Goal: Find specific page/section: Find specific page/section

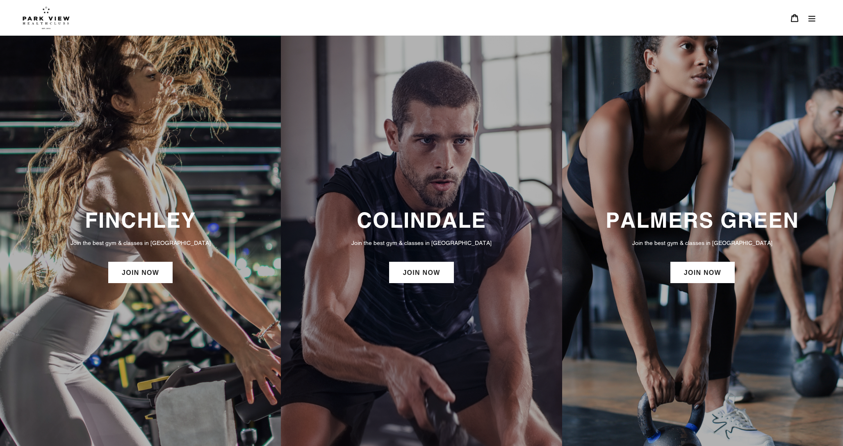
click at [812, 18] on icon "Menu" at bounding box center [812, 18] width 8 height 8
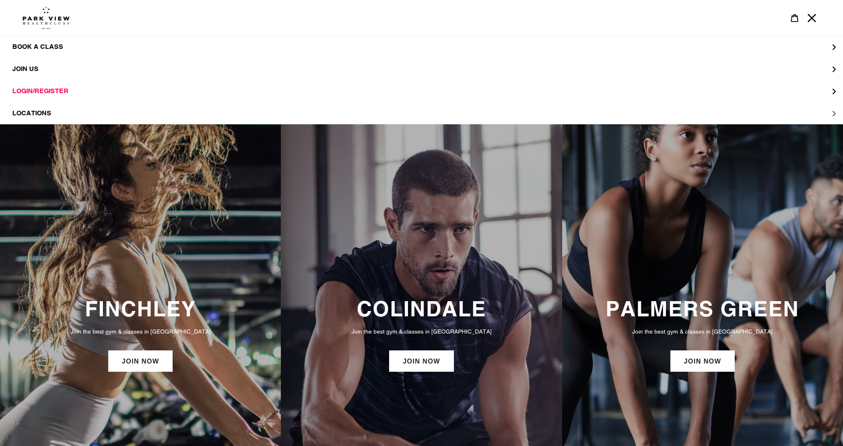
click at [32, 116] on span "LOCATIONS" at bounding box center [31, 113] width 39 height 8
click at [50, 94] on span "Finchley" at bounding box center [46, 91] width 34 height 8
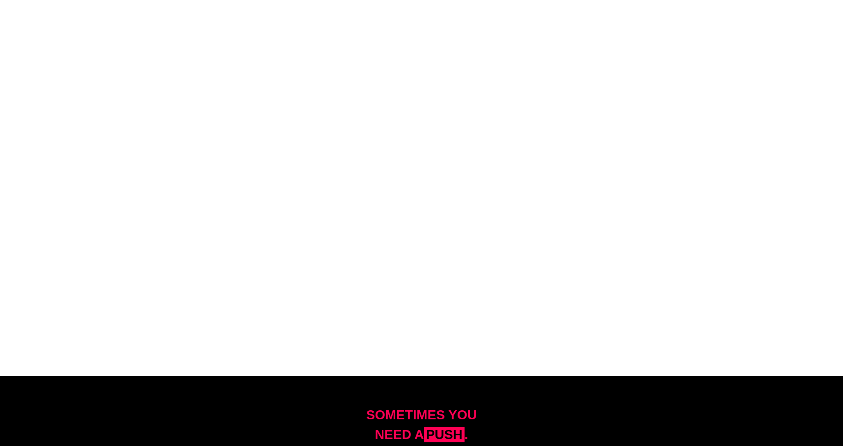
scroll to position [797, 0]
